Goal: Information Seeking & Learning: Understand process/instructions

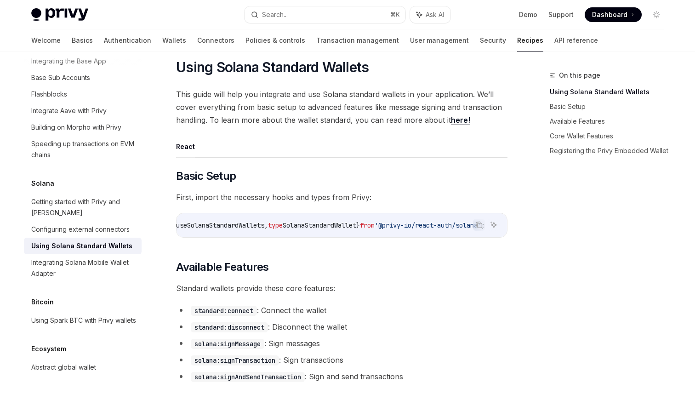
scroll to position [0, 69]
click at [403, 225] on span "'@privy-io/react-auth/solana'" at bounding box center [427, 225] width 107 height 8
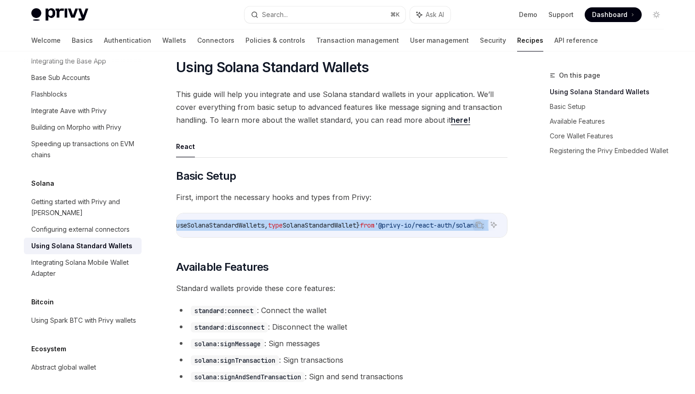
click at [403, 225] on span "'@privy-io/react-auth/solana'" at bounding box center [427, 225] width 107 height 8
copy code "import { useSolanaStandardWallets , type SolanaStandardWallet } from '@privy-io…"
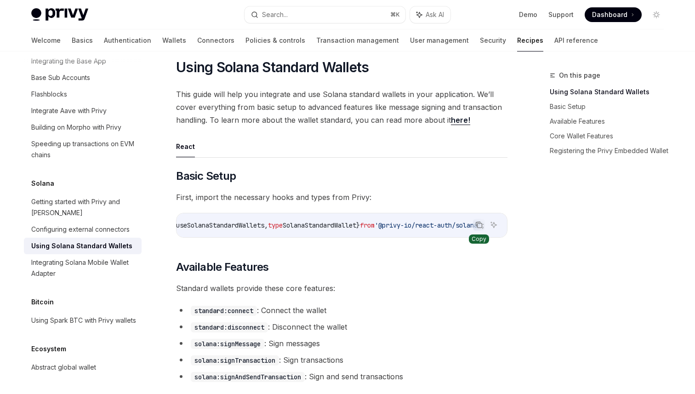
click at [476, 223] on icon "Copy the contents from the code block" at bounding box center [478, 223] width 5 height 4
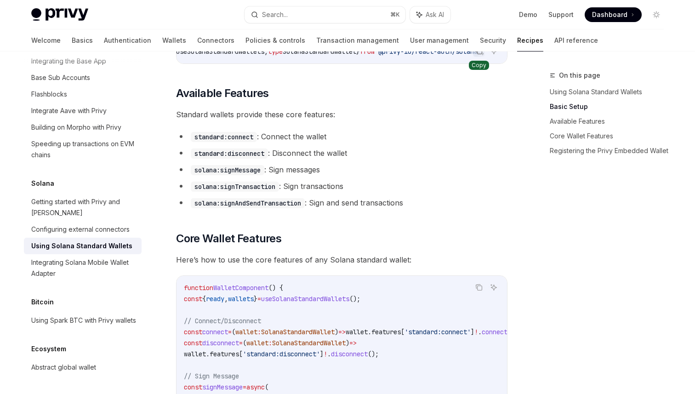
scroll to position [360, 0]
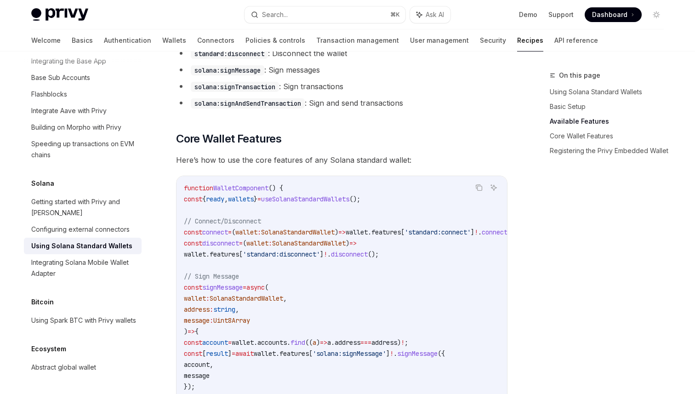
click at [349, 200] on span "useSolanaStandardWallets" at bounding box center [305, 199] width 88 height 8
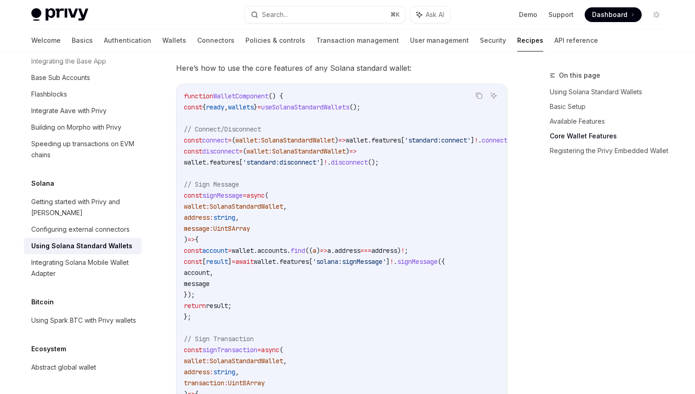
scroll to position [455, 0]
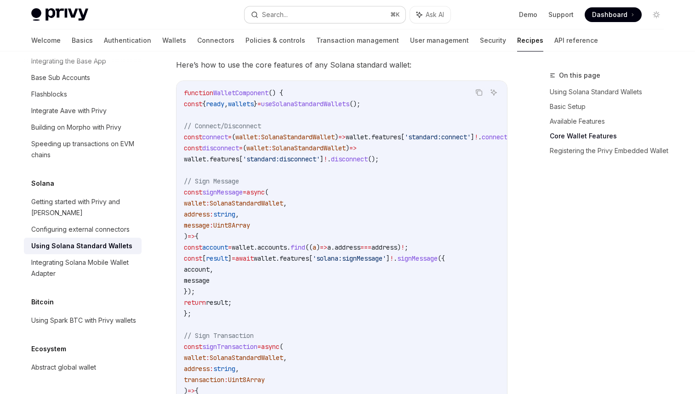
click at [287, 17] on div "Search..." at bounding box center [275, 14] width 26 height 11
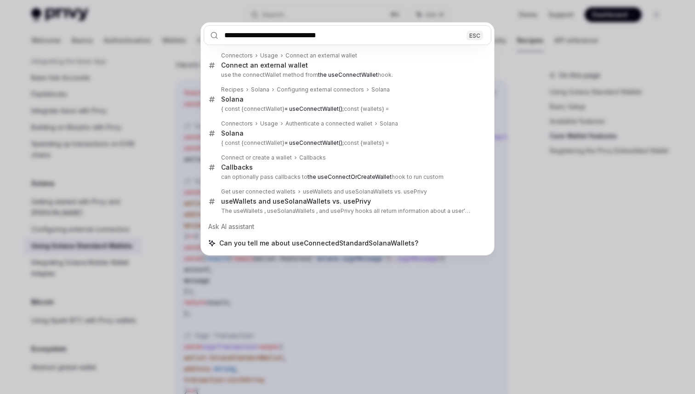
type input "**********"
click at [164, 143] on div "**********" at bounding box center [347, 197] width 695 height 394
